Goal: Obtain resource: Download file/media

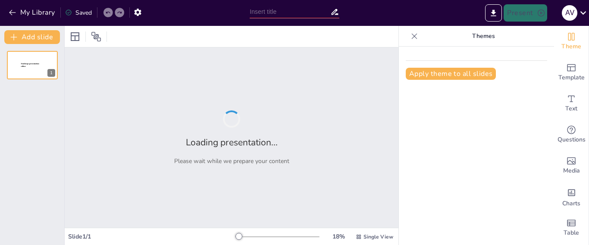
type input "Áreas Protegidas por el Estado Peruano: Parques Nacionales y Reservas Nacionales"
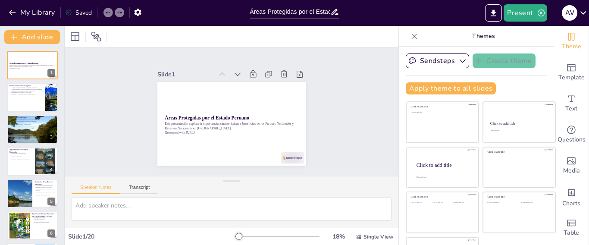
checkbox input "true"
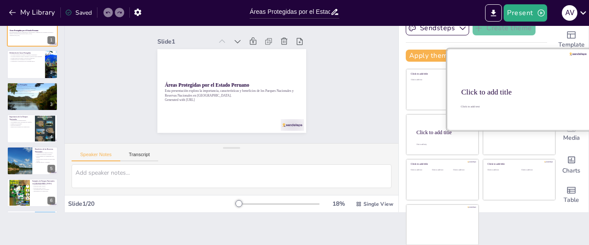
scroll to position [33, 0]
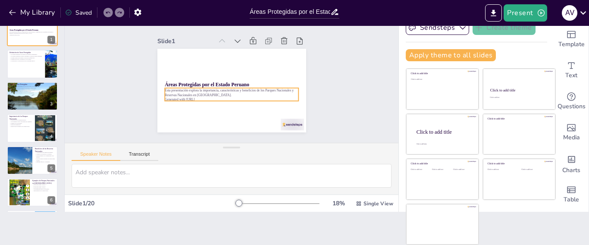
checkbox input "true"
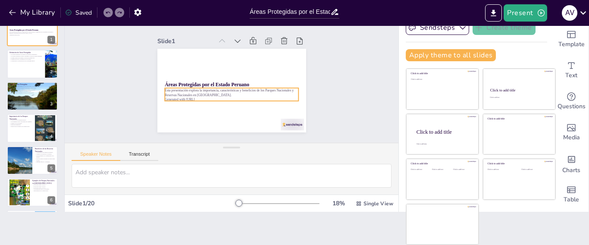
checkbox input "true"
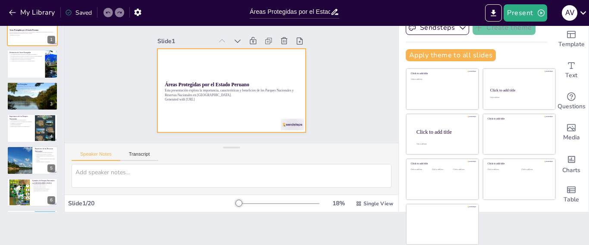
checkbox input "true"
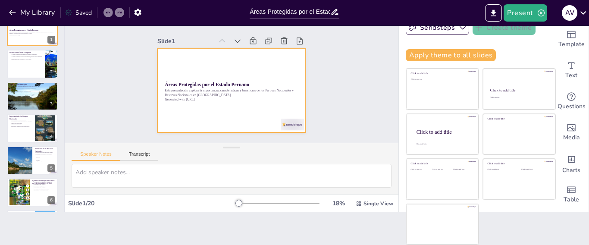
checkbox input "true"
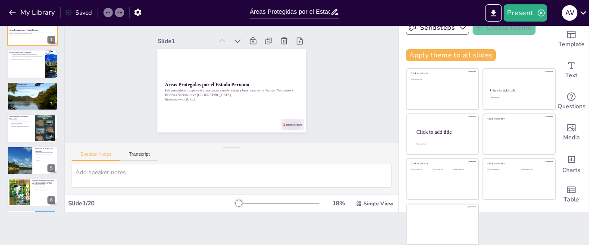
checkbox input "true"
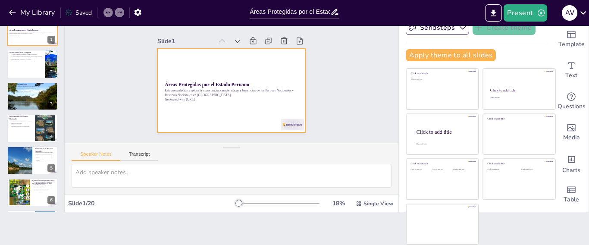
checkbox input "true"
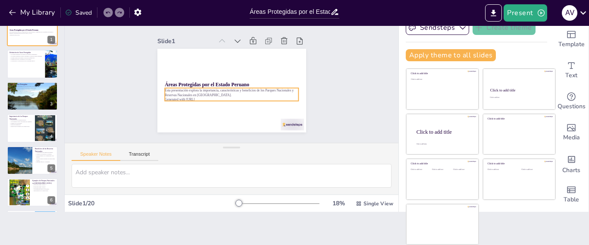
checkbox input "true"
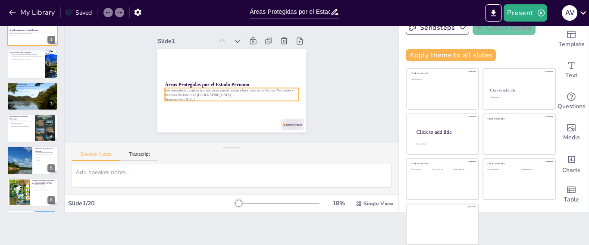
checkbox input "true"
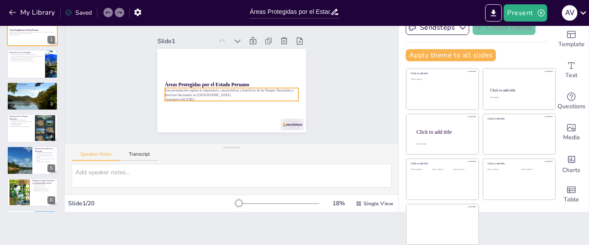
checkbox input "true"
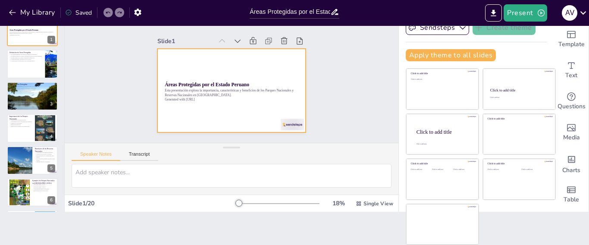
checkbox input "true"
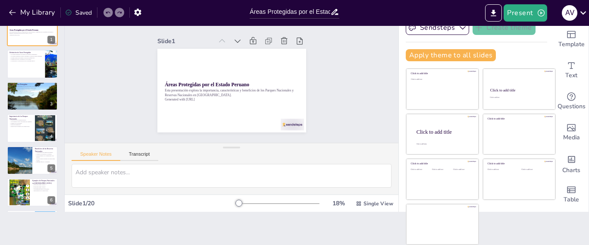
checkbox input "true"
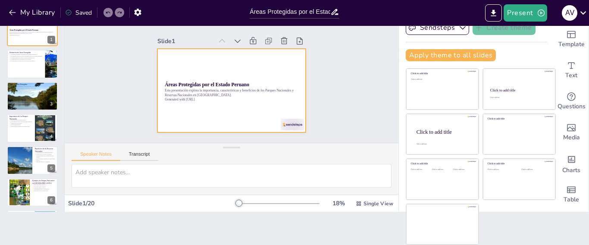
checkbox input "true"
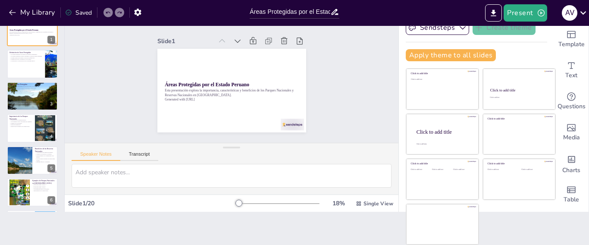
checkbox input "true"
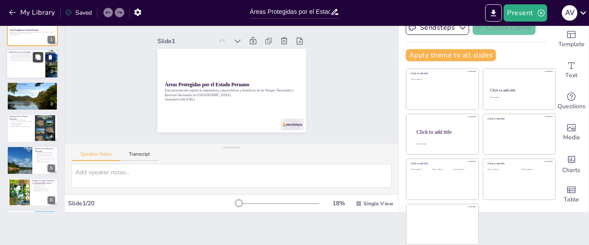
checkbox input "true"
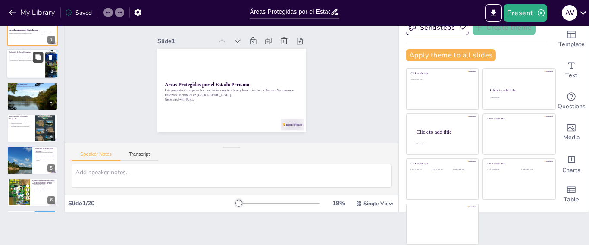
checkbox input "true"
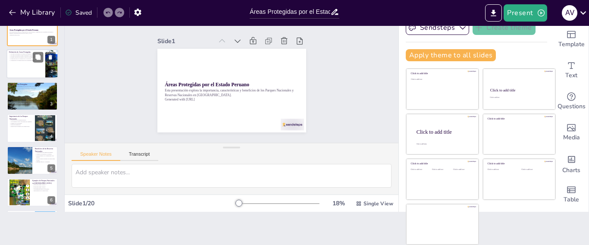
checkbox input "true"
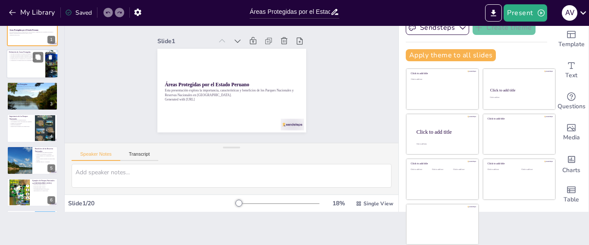
checkbox input "true"
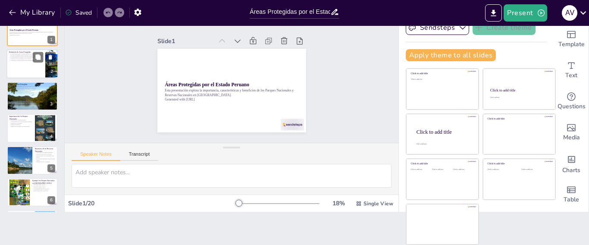
click at [28, 73] on div at bounding box center [32, 64] width 52 height 29
type textarea "Las áreas protegidas son vitales para la conservación de la biodiversidad y los…"
checkbox input "true"
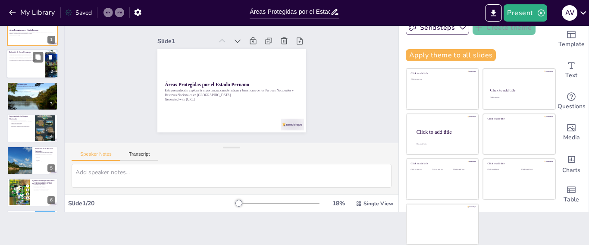
checkbox input "true"
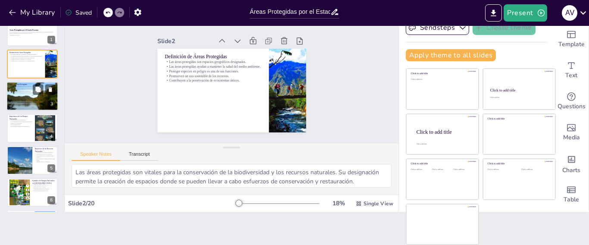
checkbox input "true"
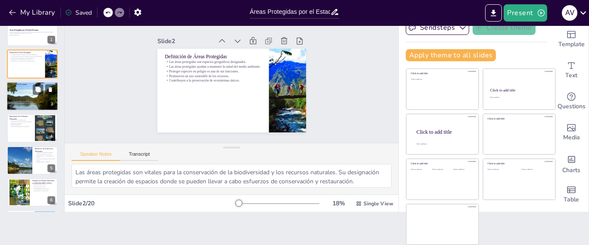
checkbox input "true"
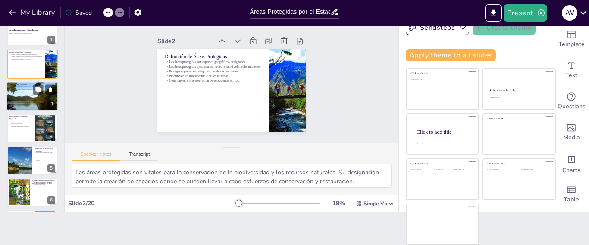
checkbox input "true"
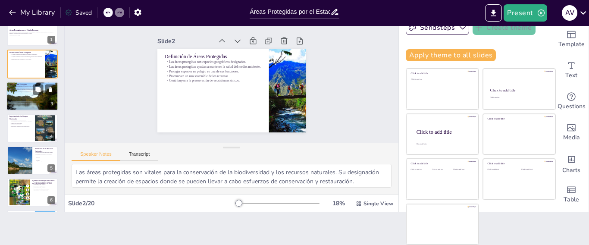
checkbox input "true"
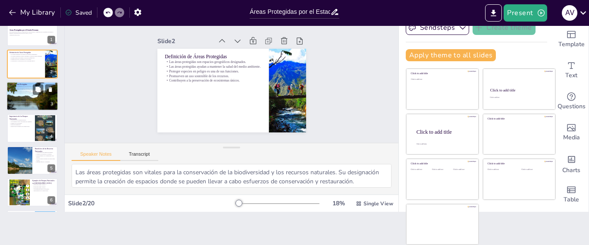
click at [28, 89] on p "Reservas Nacionales se enfocan en recursos naturales." at bounding box center [32, 89] width 47 height 2
type textarea "La clasificación de las áreas protegidas en [GEOGRAPHIC_DATA] es esencial para …"
checkbox input "true"
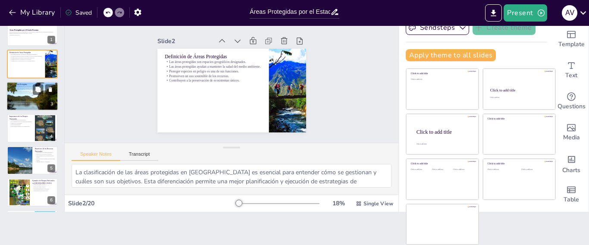
checkbox input "true"
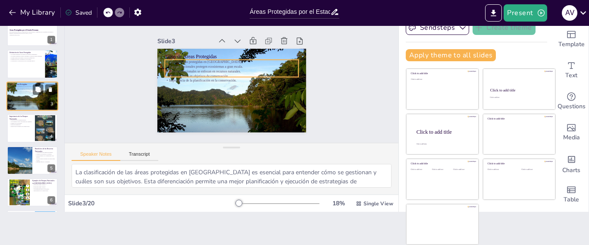
checkbox input "true"
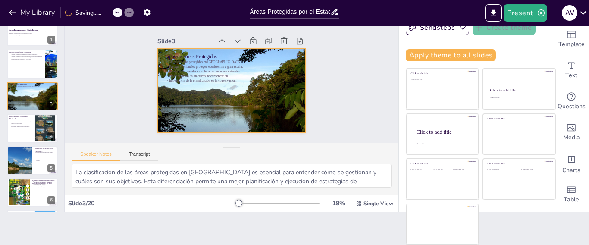
checkbox input "true"
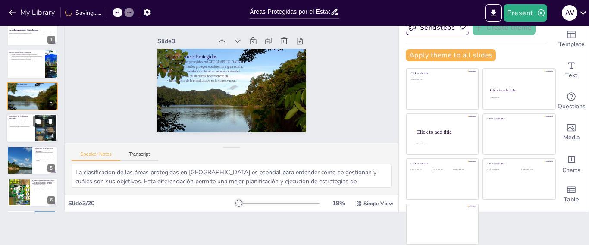
checkbox input "true"
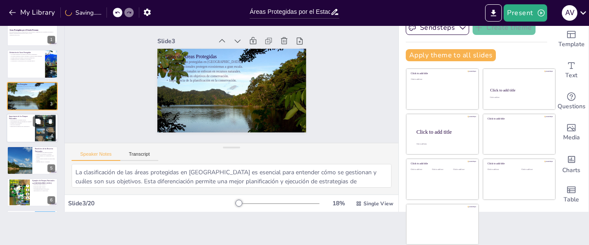
checkbox input "true"
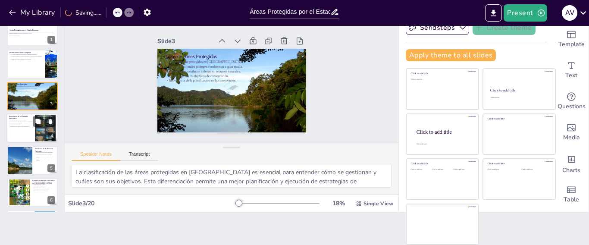
checkbox input "true"
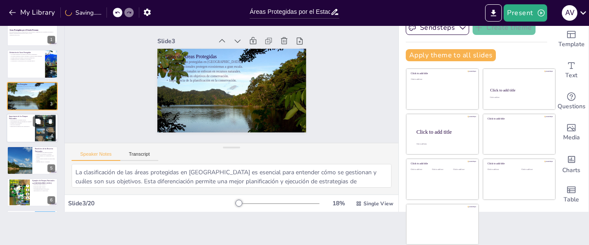
click at [31, 123] on p "Fomento del ecoturismo." at bounding box center [20, 123] width 23 height 2
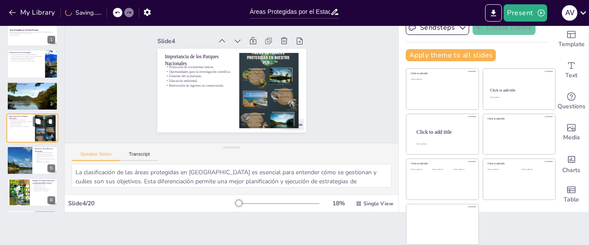
type textarea "La protección de ecosistemas únicos es crucial para mantener la biodiversidad y…"
checkbox input "true"
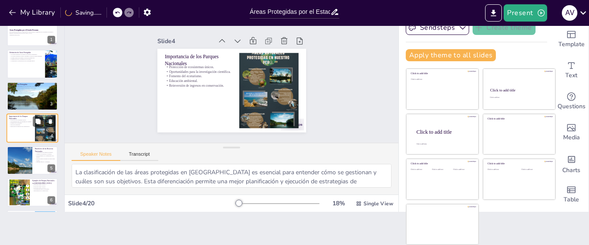
checkbox input "true"
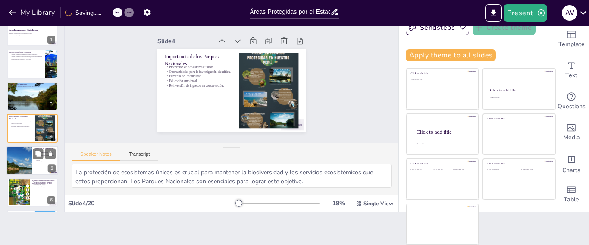
checkbox input "true"
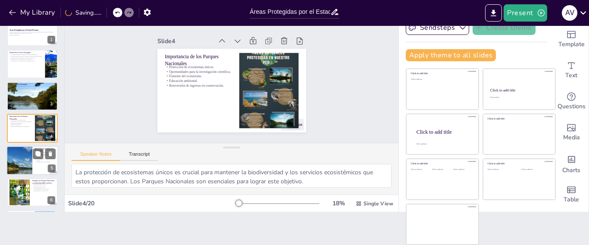
checkbox input "true"
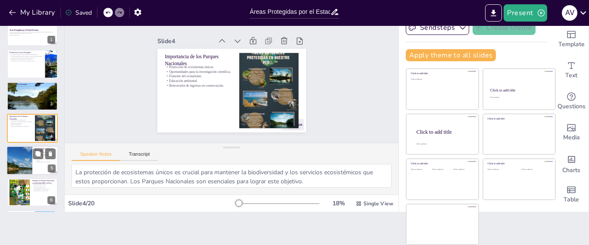
checkbox input "true"
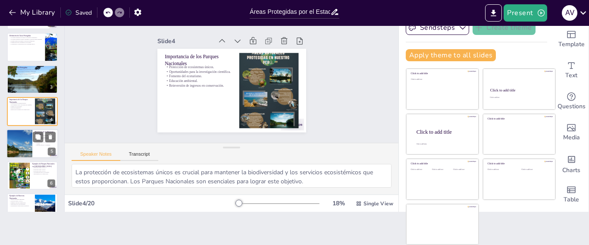
click at [19, 140] on div at bounding box center [19, 143] width 49 height 29
type textarea "La conservación de especies en peligro es uno de los principales objetivos de l…"
checkbox input "true"
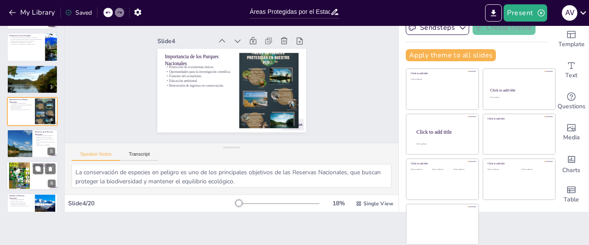
checkbox input "true"
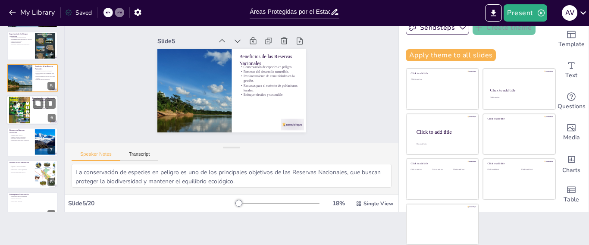
scroll to position [92, 0]
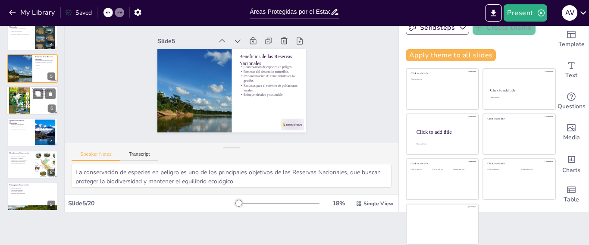
checkbox input "true"
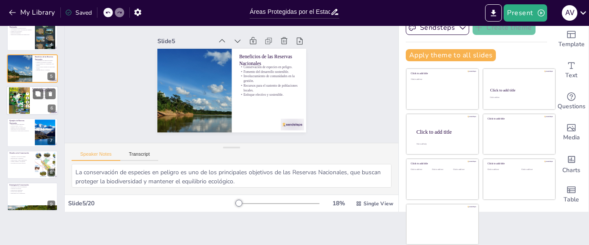
checkbox input "true"
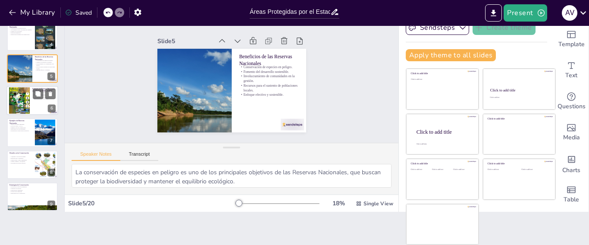
checkbox input "true"
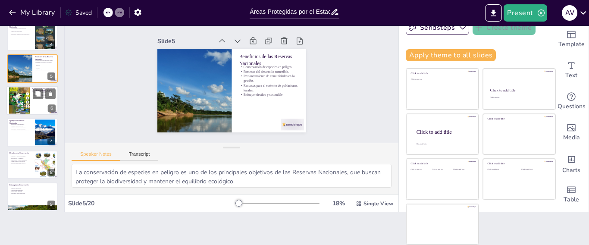
click at [26, 105] on div at bounding box center [19, 100] width 21 height 29
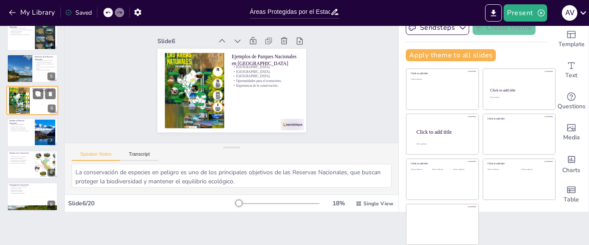
type textarea "El Parque Nacional Manu es famoso por su biodiversidad extrema, albergando mile…"
checkbox input "true"
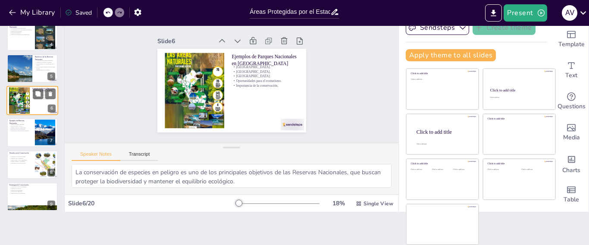
checkbox input "true"
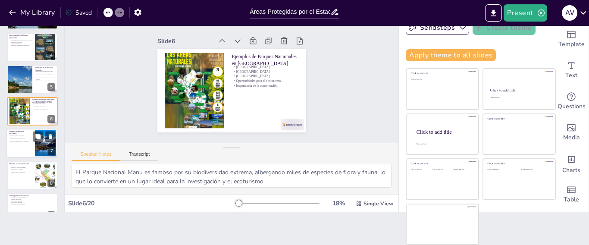
checkbox input "true"
click at [24, 139] on p "Importancia de la biodiversidad." at bounding box center [20, 140] width 23 height 2
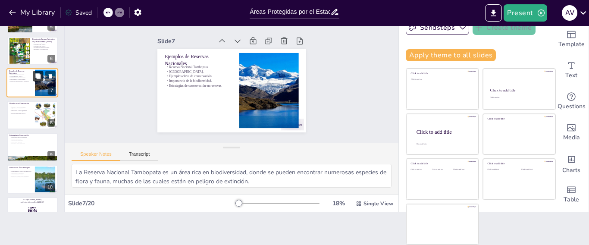
scroll to position [156, 0]
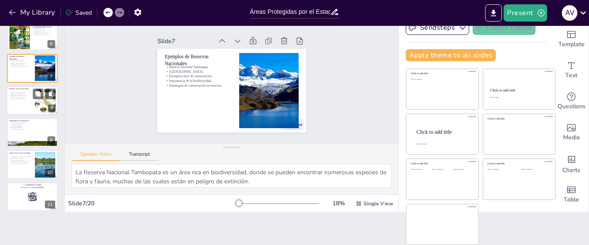
click at [26, 106] on div at bounding box center [32, 100] width 52 height 29
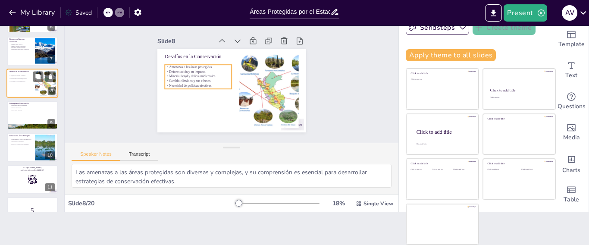
scroll to position [231, 0]
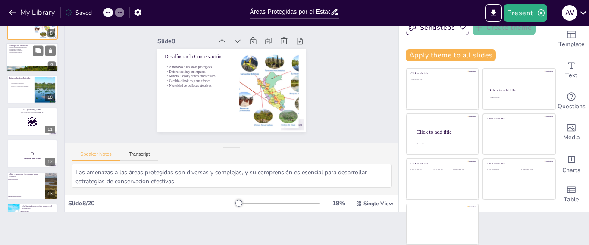
click at [31, 60] on div at bounding box center [32, 57] width 52 height 29
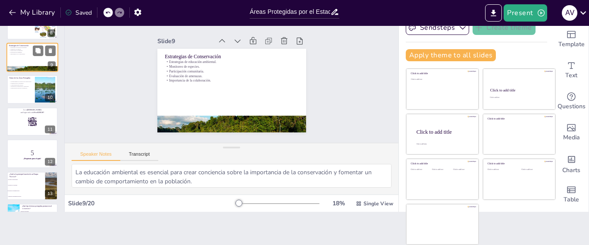
scroll to position [177, 0]
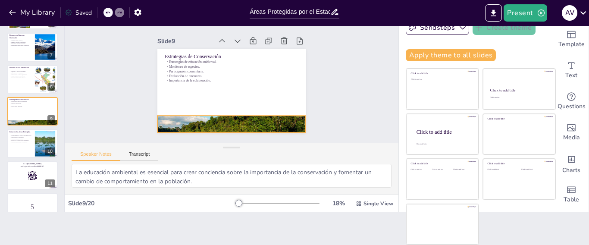
click at [179, 115] on div at bounding box center [227, 123] width 156 height 95
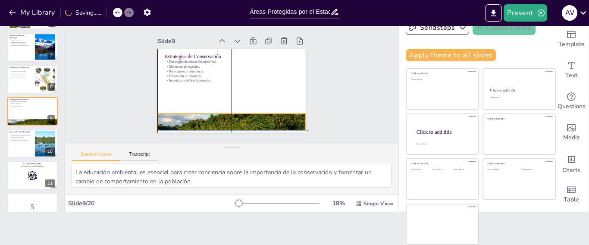
drag, startPoint x: 179, startPoint y: 115, endPoint x: 181, endPoint y: 111, distance: 4.7
click at [181, 111] on div at bounding box center [227, 121] width 156 height 95
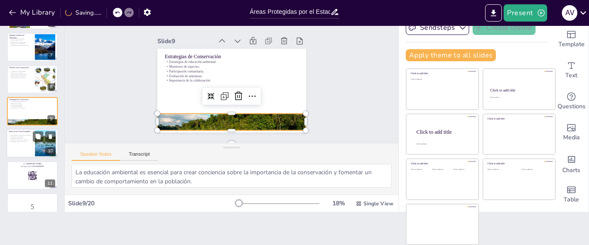
click at [15, 146] on div at bounding box center [32, 143] width 52 height 29
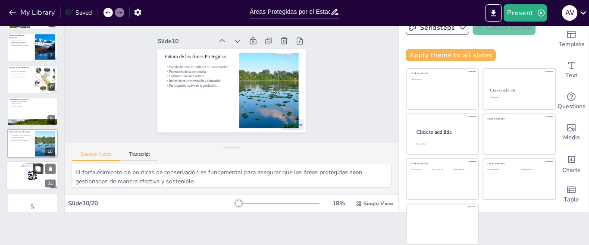
scroll to position [209, 0]
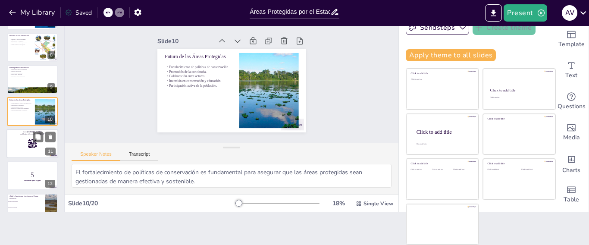
click at [19, 145] on div at bounding box center [32, 143] width 52 height 29
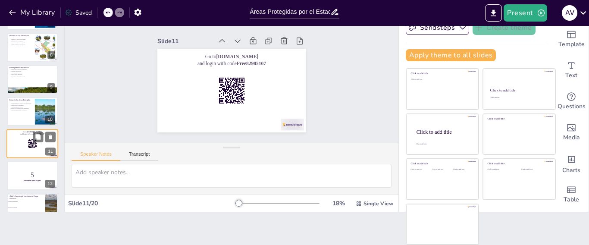
scroll to position [241, 0]
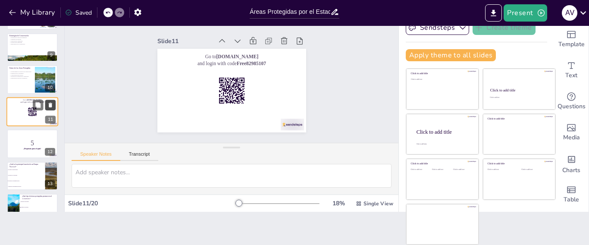
click at [47, 104] on icon at bounding box center [50, 105] width 6 height 6
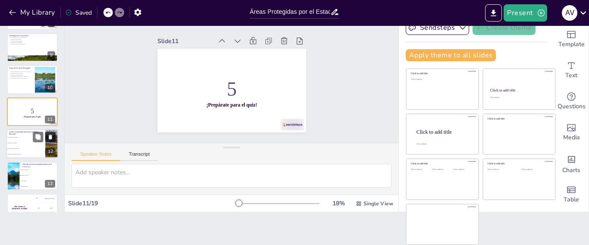
click at [46, 141] on button at bounding box center [50, 137] width 10 height 10
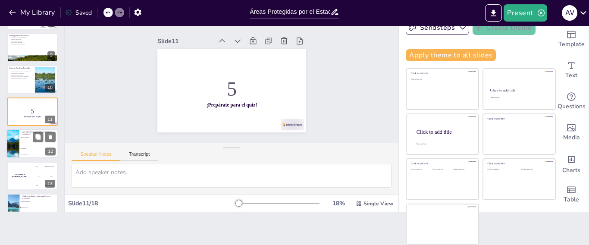
drag, startPoint x: 15, startPoint y: 149, endPoint x: 19, endPoint y: 141, distance: 9.5
click at [17, 146] on div at bounding box center [13, 143] width 44 height 29
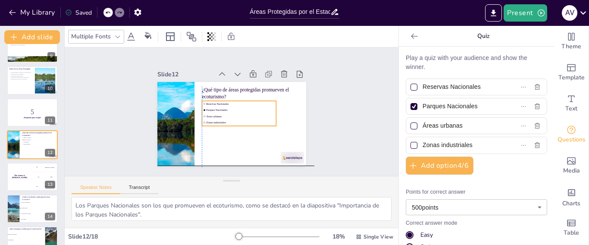
scroll to position [0, 0]
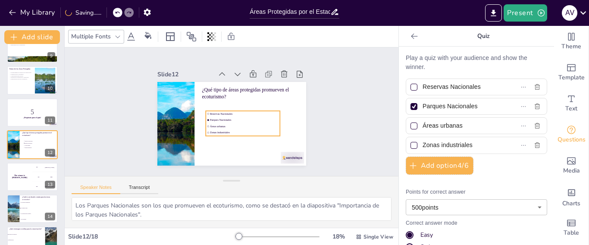
drag, startPoint x: 236, startPoint y: 73, endPoint x: 247, endPoint y: 86, distance: 17.1
click at [247, 86] on div "¿Qué tipo de áreas protegidas promueven el ecoturismo? Reservas Nacionales Parq…" at bounding box center [235, 82] width 148 height 16
click at [235, 121] on li "Áreas urbanas" at bounding box center [241, 127] width 75 height 13
drag, startPoint x: 235, startPoint y: 130, endPoint x: 234, endPoint y: 136, distance: 5.6
click at [234, 136] on span "Zonas industriales" at bounding box center [239, 139] width 68 height 17
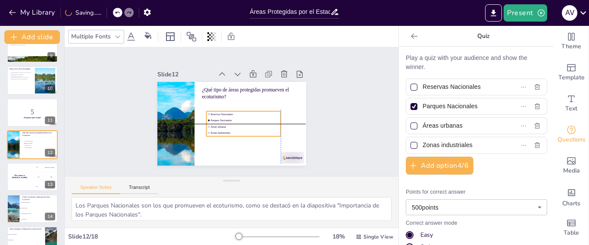
drag, startPoint x: 212, startPoint y: 117, endPoint x: 207, endPoint y: 109, distance: 9.5
click at [210, 110] on span "Reservas Nacionales" at bounding box center [244, 115] width 69 height 10
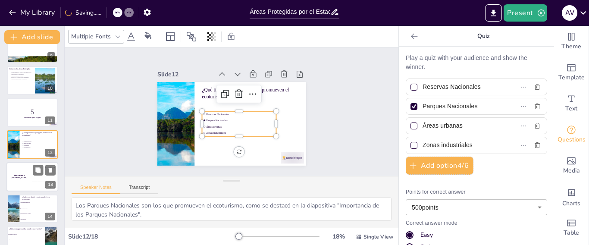
click at [28, 173] on div "The winner is [PERSON_NAME]" at bounding box center [19, 176] width 26 height 29
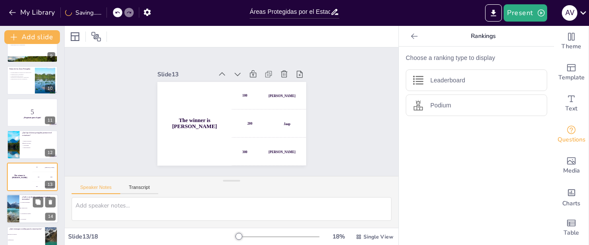
scroll to position [305, 0]
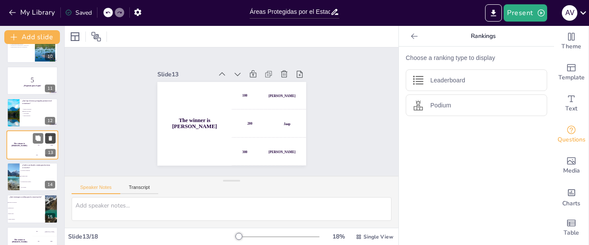
click at [52, 138] on icon at bounding box center [50, 138] width 3 height 5
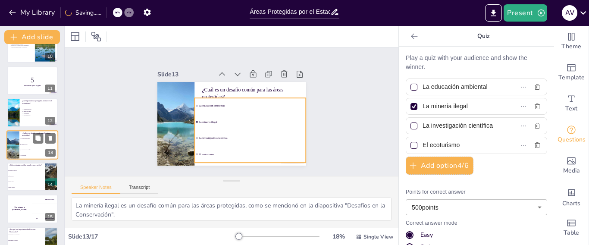
click at [28, 148] on li "La investigación científica" at bounding box center [38, 150] width 39 height 6
click at [19, 149] on li "La investigación científica" at bounding box center [38, 150] width 39 height 6
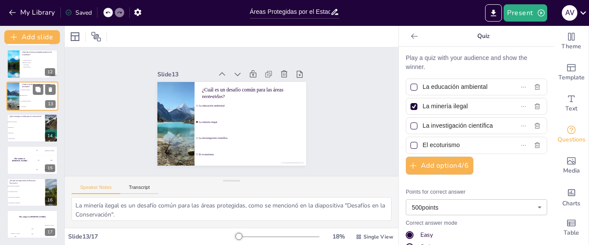
scroll to position [354, 0]
click at [19, 131] on li "Minería ilegal" at bounding box center [25, 133] width 39 height 6
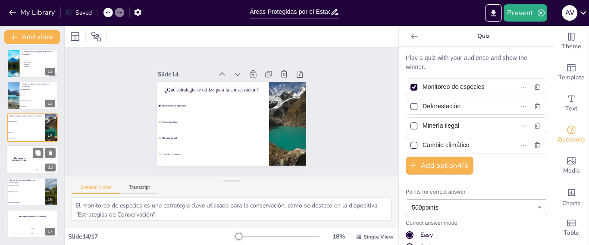
click at [24, 156] on div "The winner is [PERSON_NAME]" at bounding box center [19, 159] width 26 height 29
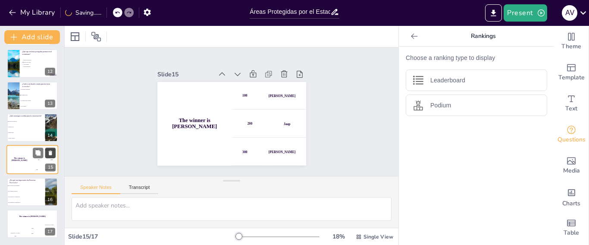
click at [50, 153] on icon at bounding box center [50, 153] width 3 height 5
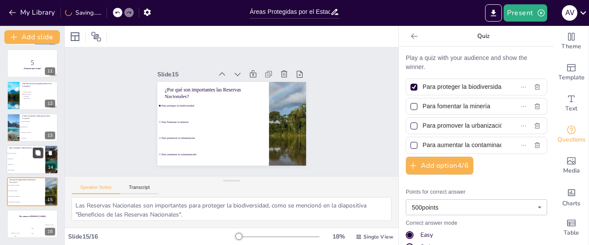
scroll to position [322, 0]
click at [34, 210] on div "The winner is [PERSON_NAME]" at bounding box center [32, 216] width 52 height 15
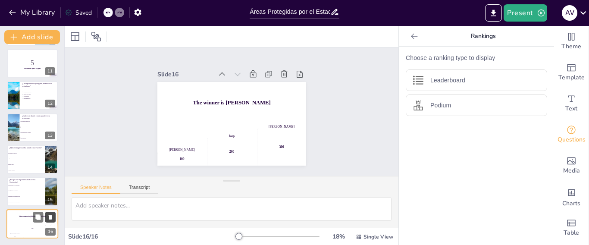
click at [52, 212] on button at bounding box center [50, 217] width 10 height 10
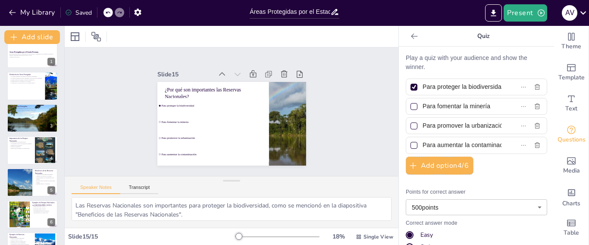
scroll to position [0, 0]
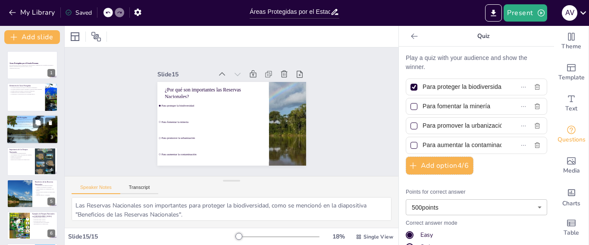
click at [30, 134] on div at bounding box center [32, 129] width 52 height 34
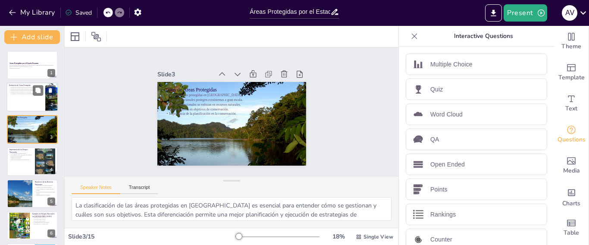
click at [24, 95] on div "Las áreas protegidas son espacios geográficos designados. Las áreas protegidas …" at bounding box center [26, 92] width 34 height 11
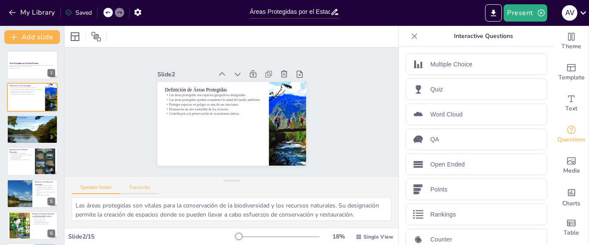
click at [146, 187] on button "Transcript" at bounding box center [139, 188] width 38 height 9
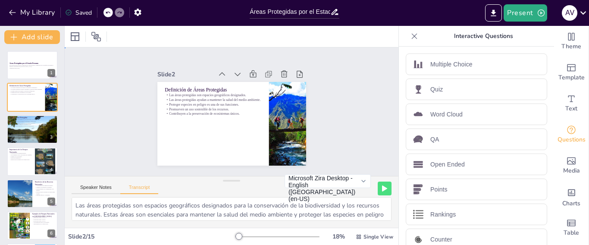
click at [321, 135] on div "Slide 1 Áreas Protegidas por el Estado Peruano Esta presentación explora la imp…" at bounding box center [231, 112] width 207 height 128
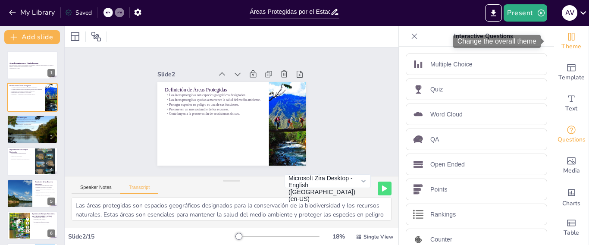
click at [565, 44] on span "Theme" at bounding box center [571, 46] width 20 height 9
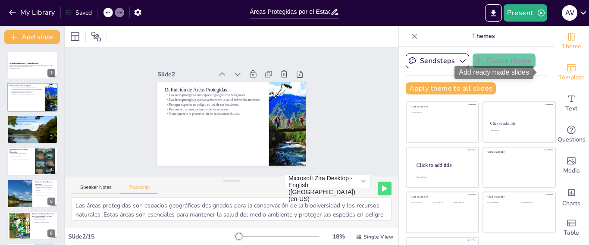
click at [567, 66] on icon "Add ready made slides" at bounding box center [571, 67] width 9 height 7
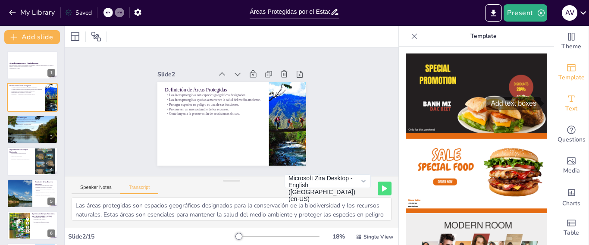
click at [566, 100] on icon "Add text boxes" at bounding box center [571, 98] width 10 height 10
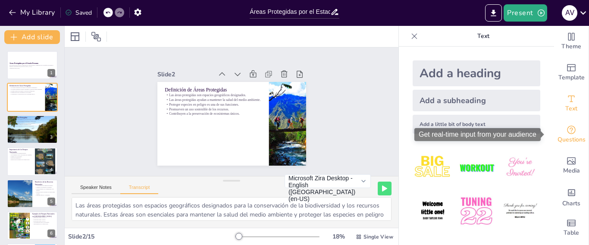
click at [566, 133] on icon "Get real-time input from your audience" at bounding box center [571, 130] width 10 height 10
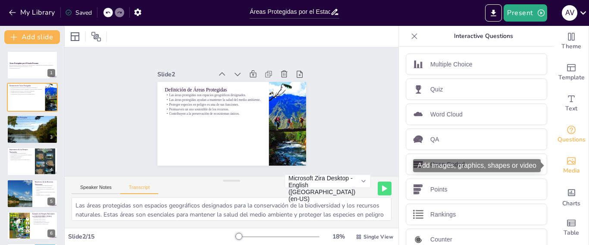
click at [566, 159] on icon "Add images, graphics, shapes or video" at bounding box center [571, 161] width 10 height 10
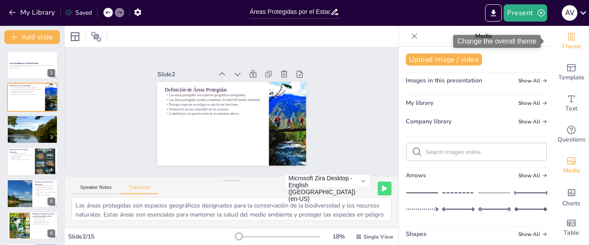
click at [563, 48] on span "Theme" at bounding box center [571, 46] width 20 height 9
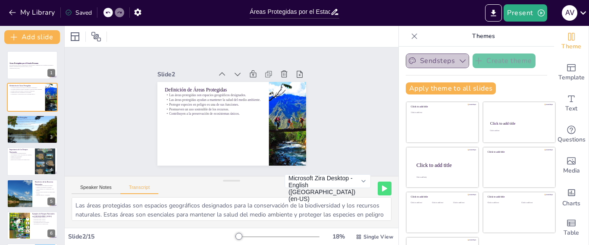
click at [436, 55] on button "Sendsteps" at bounding box center [436, 60] width 63 height 15
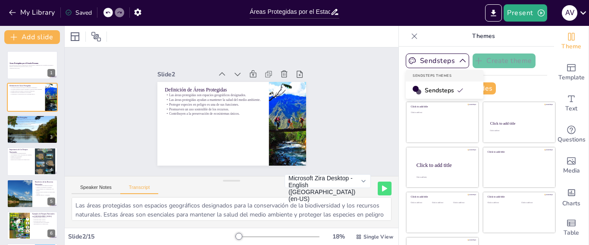
click at [456, 93] on icon at bounding box center [459, 90] width 7 height 7
click at [409, 87] on button "Apply theme to all slides" at bounding box center [450, 88] width 90 height 12
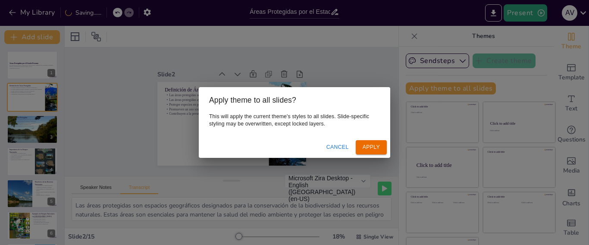
click at [396, 60] on div "Apply theme to all slides? This will apply the current theme's styles to all sl…" at bounding box center [294, 122] width 589 height 245
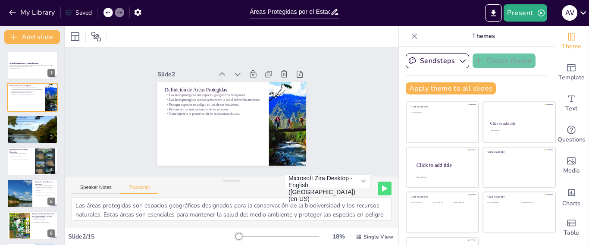
click at [468, 32] on p "Themes" at bounding box center [483, 36] width 124 height 21
click at [438, 60] on button "Sendsteps" at bounding box center [436, 60] width 63 height 15
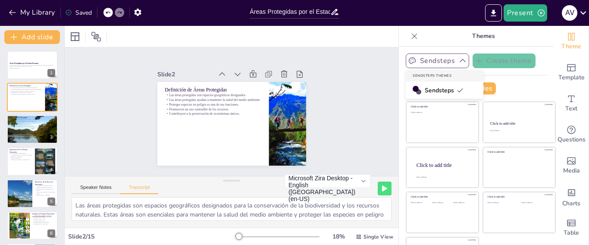
drag, startPoint x: 432, startPoint y: 72, endPoint x: 428, endPoint y: 59, distance: 13.5
click at [432, 72] on div "Sendsteps Themes" at bounding box center [444, 76] width 78 height 12
click at [405, 54] on button "Sendsteps" at bounding box center [436, 60] width 63 height 15
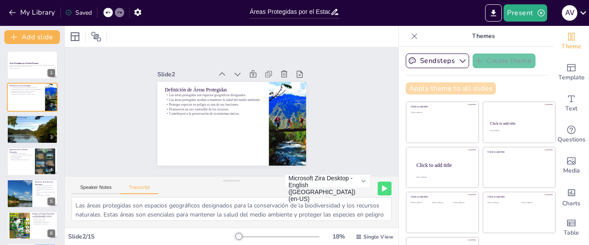
click at [462, 89] on button "Apply theme to all slides" at bounding box center [450, 88] width 90 height 12
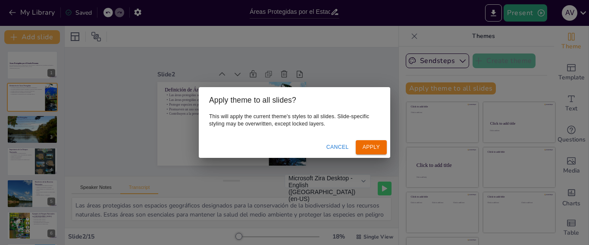
click at [342, 58] on div "Apply theme to all slides? This will apply the current theme's styles to all sl…" at bounding box center [294, 122] width 589 height 245
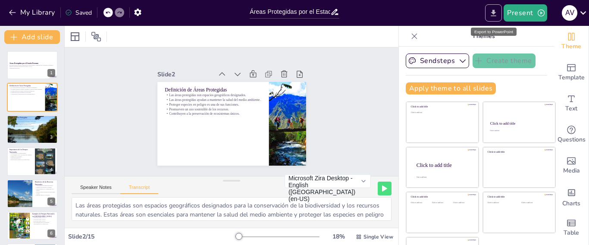
click at [499, 9] on button "Export to PowerPoint" at bounding box center [493, 12] width 17 height 17
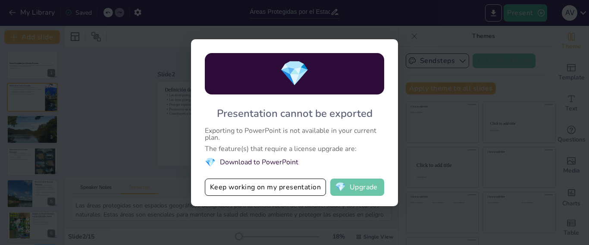
click at [349, 183] on button "💎 Upgrade" at bounding box center [357, 186] width 54 height 17
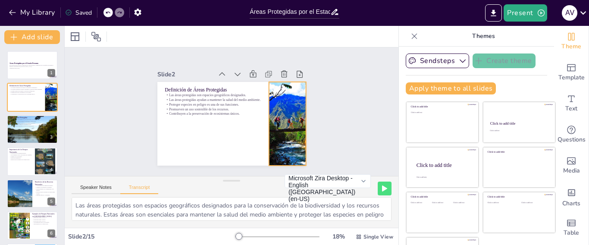
click at [272, 125] on div at bounding box center [286, 129] width 134 height 96
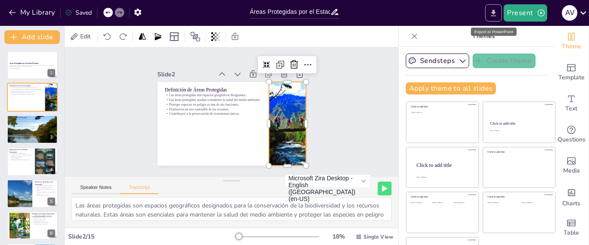
drag, startPoint x: 492, startPoint y: 7, endPoint x: 489, endPoint y: 11, distance: 4.6
click at [490, 9] on button "Export to PowerPoint" at bounding box center [493, 12] width 17 height 17
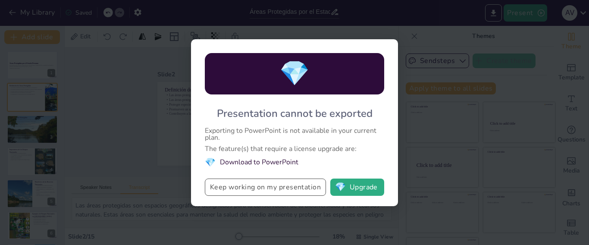
click at [284, 183] on button "Keep working on my presentation" at bounding box center [265, 186] width 121 height 17
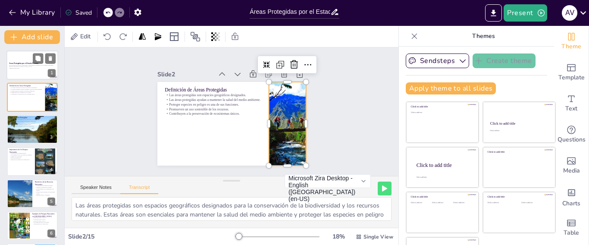
drag, startPoint x: 43, startPoint y: 69, endPoint x: 35, endPoint y: 69, distance: 7.3
click at [42, 69] on p "Generated with [URL]" at bounding box center [32, 69] width 47 height 2
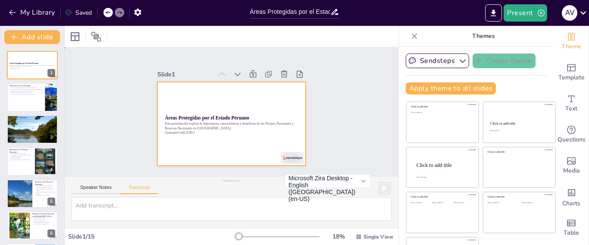
click at [214, 150] on div at bounding box center [230, 123] width 156 height 99
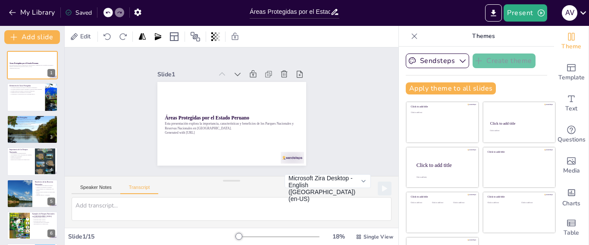
click at [348, 147] on div "Slide 1 Áreas Protegidas por el Estado Peruano Esta presentación explora la imp…" at bounding box center [231, 111] width 333 height 128
click at [257, 237] on div at bounding box center [278, 236] width 83 height 7
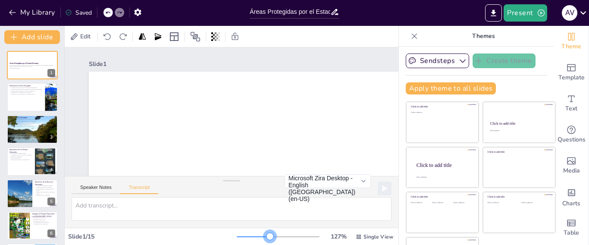
drag, startPoint x: 255, startPoint y: 235, endPoint x: 239, endPoint y: 235, distance: 16.8
click at [266, 235] on div at bounding box center [269, 236] width 7 height 7
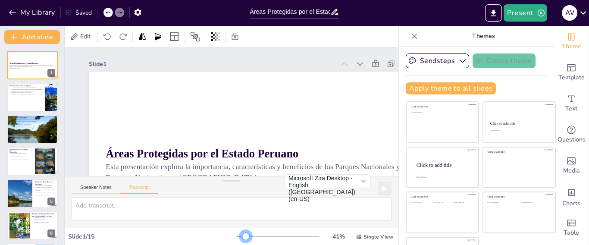
drag, startPoint x: 239, startPoint y: 234, endPoint x: 231, endPoint y: 236, distance: 8.2
click at [242, 236] on div at bounding box center [245, 236] width 7 height 7
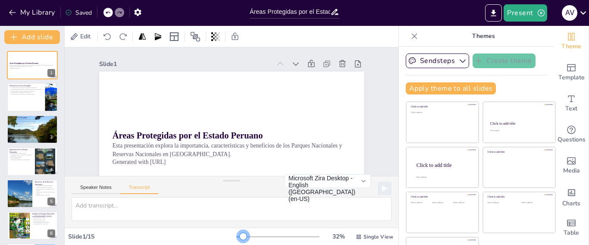
click at [240, 236] on div at bounding box center [243, 236] width 7 height 7
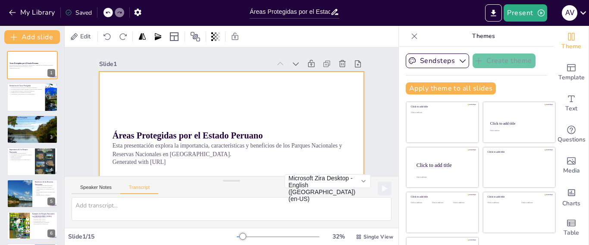
scroll to position [43, 0]
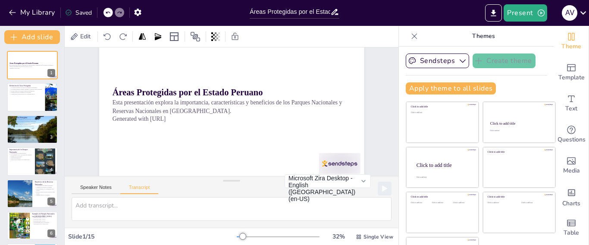
click at [410, 34] on icon at bounding box center [414, 36] width 9 height 9
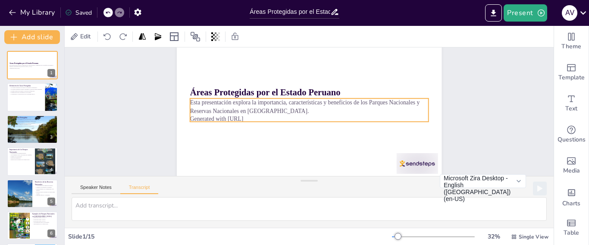
click at [252, 109] on p "Esta presentación explora la importancia, características y beneficios de los P…" at bounding box center [309, 106] width 238 height 16
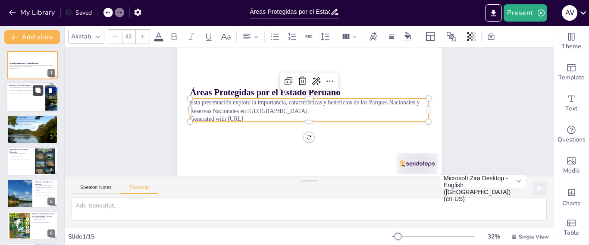
click at [37, 92] on icon at bounding box center [37, 90] width 5 height 5
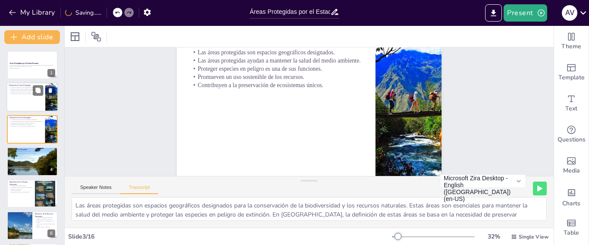
scroll to position [34, 0]
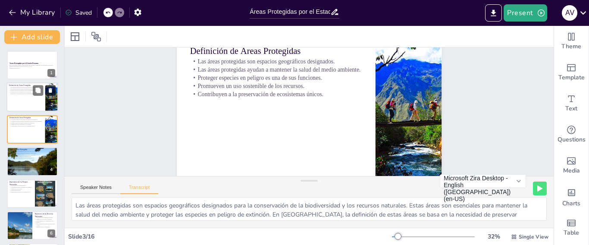
click at [50, 92] on icon at bounding box center [50, 90] width 3 height 5
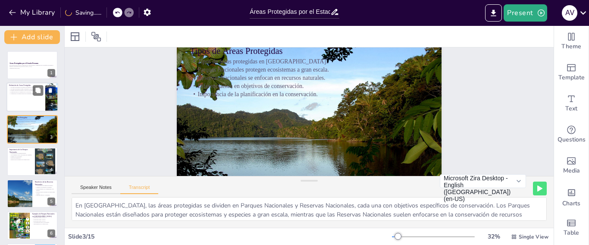
click at [16, 108] on div at bounding box center [32, 97] width 52 height 29
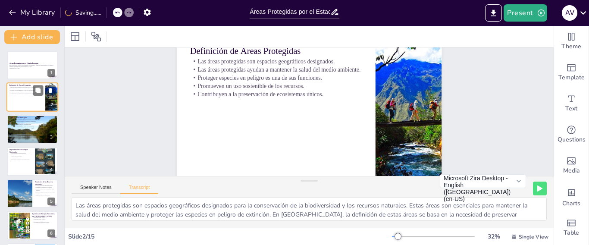
scroll to position [0, 0]
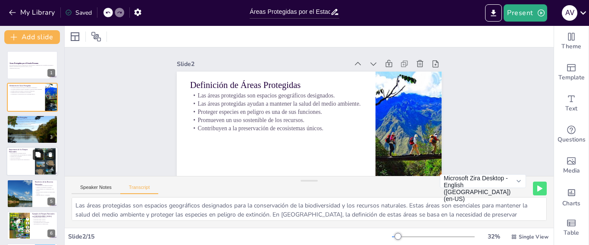
click at [34, 154] on button at bounding box center [38, 155] width 10 height 10
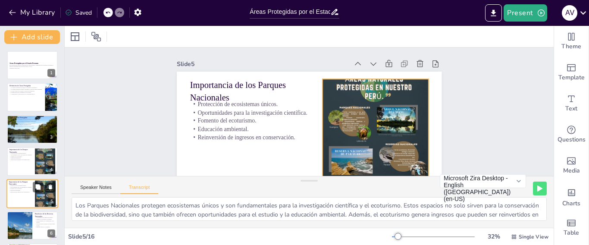
scroll to position [34, 0]
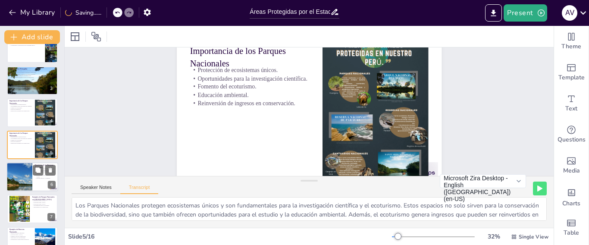
click at [20, 184] on div at bounding box center [19, 176] width 49 height 29
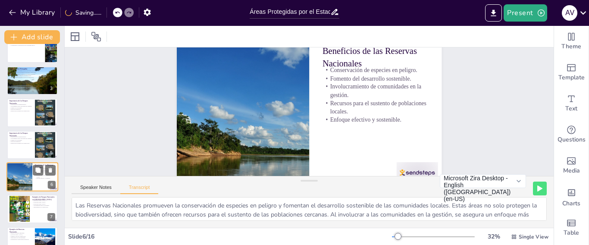
scroll to position [0, 0]
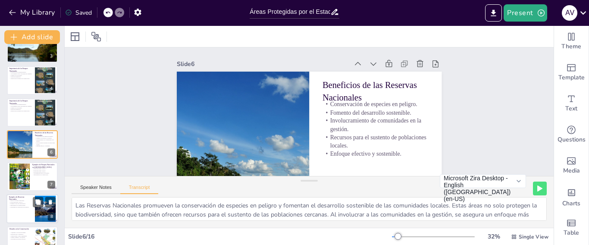
click at [28, 209] on div at bounding box center [32, 208] width 52 height 29
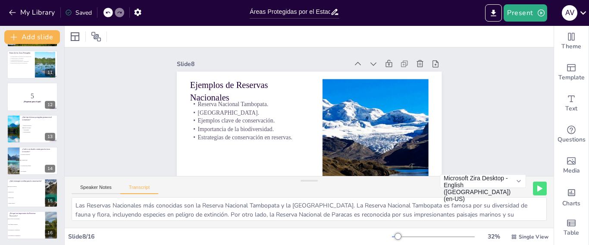
scroll to position [322, 0]
drag, startPoint x: 570, startPoint y: 16, endPoint x: 581, endPoint y: 13, distance: 11.9
click at [581, 13] on div "A V" at bounding box center [572, 12] width 31 height 17
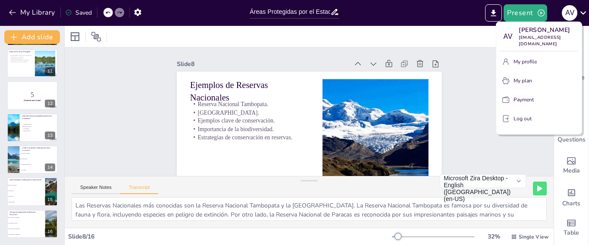
click at [581, 13] on div at bounding box center [294, 122] width 589 height 245
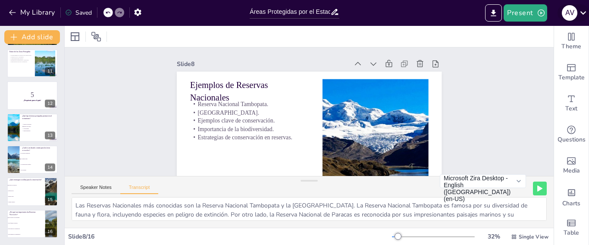
click at [581, 13] on icon at bounding box center [583, 12] width 6 height 3
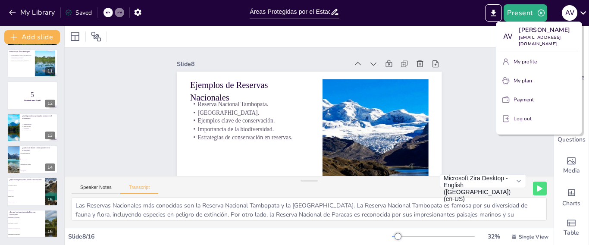
click at [475, 125] on div at bounding box center [294, 122] width 589 height 245
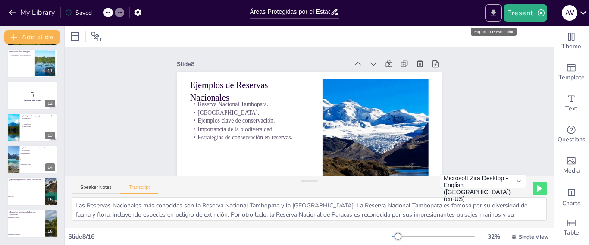
click at [495, 15] on icon "Export to PowerPoint" at bounding box center [493, 13] width 9 height 9
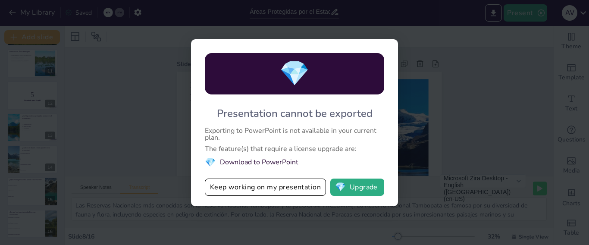
click at [274, 163] on li "💎 Download to PowerPoint" at bounding box center [294, 162] width 179 height 12
click at [354, 189] on button "💎 Upgrade" at bounding box center [357, 186] width 54 height 17
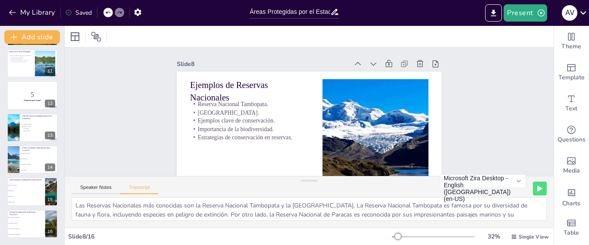
scroll to position [0, 0]
